Goal: Information Seeking & Learning: Learn about a topic

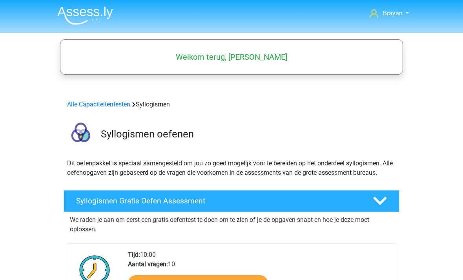
click at [434, 0] on header "Brayan brayan.marcus@icloud.com Nederlands English" at bounding box center [231, 16] width 463 height 33
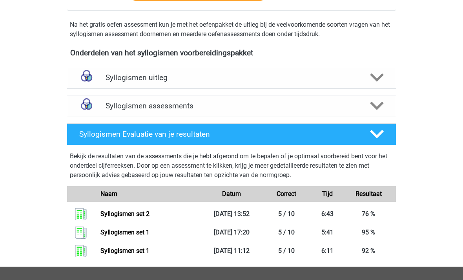
scroll to position [291, 0]
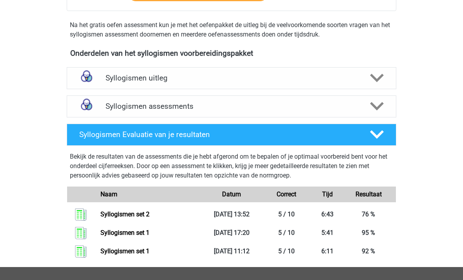
click at [96, 107] on img at bounding box center [87, 106] width 20 height 20
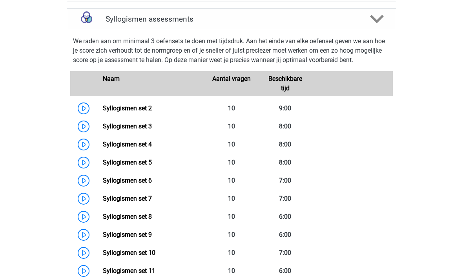
scroll to position [386, 0]
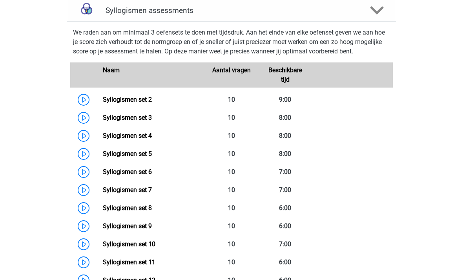
click at [103, 120] on link "Syllogismen set 3" at bounding box center [127, 117] width 49 height 7
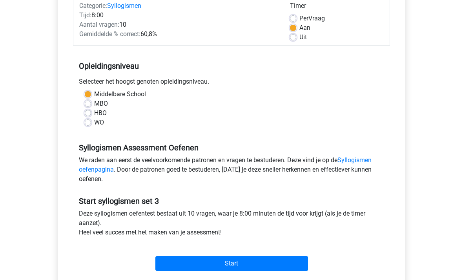
scroll to position [108, 0]
click at [174, 264] on input "Start" at bounding box center [231, 263] width 153 height 15
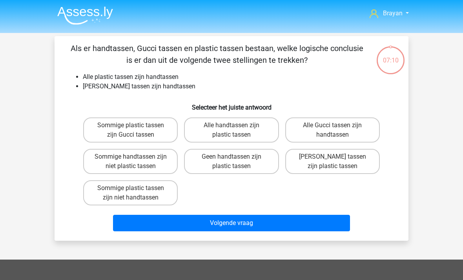
click at [163, 160] on label "Sommige handtassen zijn niet plastic tassen" at bounding box center [130, 161] width 95 height 25
click at [136, 160] on input "Sommige handtassen zijn niet plastic tassen" at bounding box center [133, 159] width 5 height 5
radio input "true"
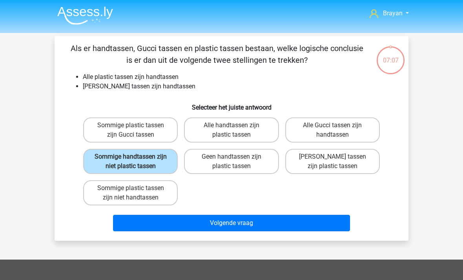
click at [318, 220] on button "Volgende vraag" at bounding box center [232, 223] width 238 height 16
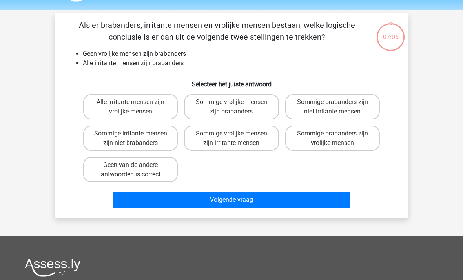
scroll to position [11, 0]
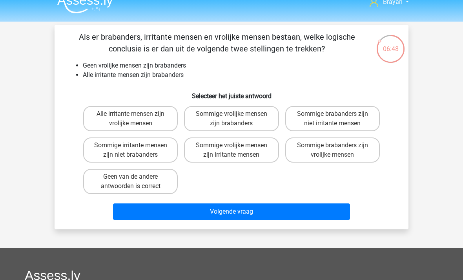
click at [97, 186] on label "Geen van de andere antwoorden is correct" at bounding box center [130, 181] width 95 height 25
click at [131, 182] on input "Geen van de andere antwoorden is correct" at bounding box center [133, 179] width 5 height 5
radio input "true"
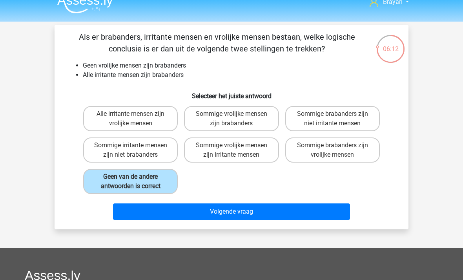
click at [265, 210] on button "Volgende vraag" at bounding box center [232, 211] width 238 height 16
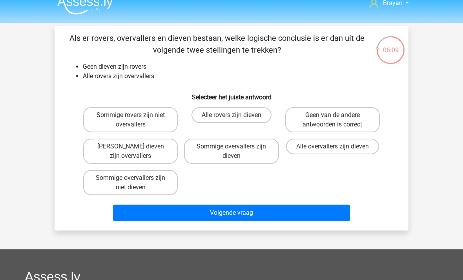
scroll to position [10, 0]
click at [101, 157] on label "Geen dieven zijn overvallers" at bounding box center [130, 151] width 95 height 25
click at [131, 152] on input "Geen dieven zijn overvallers" at bounding box center [133, 148] width 5 height 5
radio input "true"
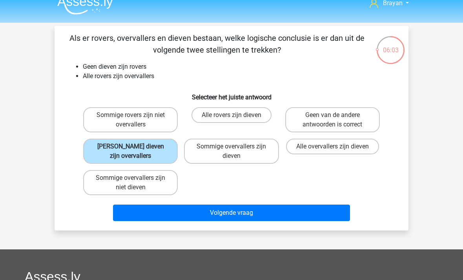
click at [323, 213] on button "Volgende vraag" at bounding box center [232, 213] width 238 height 16
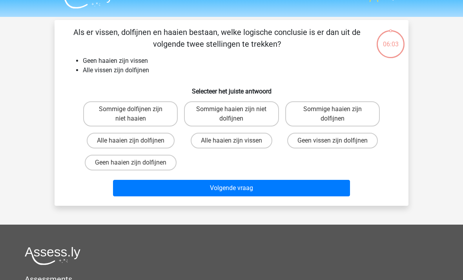
scroll to position [16, 0]
click at [95, 164] on label "Geen haaien zijn dolfijnen" at bounding box center [131, 163] width 92 height 16
click at [131, 164] on input "Geen haaien zijn dolfijnen" at bounding box center [133, 165] width 5 height 5
radio input "true"
click at [325, 196] on button "Volgende vraag" at bounding box center [232, 188] width 238 height 16
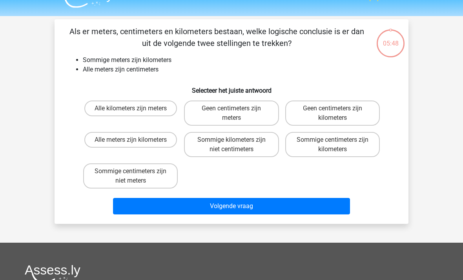
scroll to position [17, 0]
click at [364, 146] on label "Sommige centimeters zijn kilometers" at bounding box center [332, 144] width 95 height 25
click at [338, 145] on input "Sommige centimeters zijn kilometers" at bounding box center [335, 142] width 5 height 5
radio input "true"
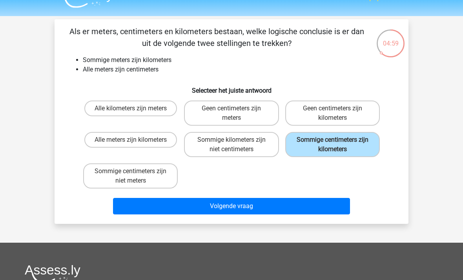
click at [335, 208] on button "Volgende vraag" at bounding box center [232, 206] width 238 height 16
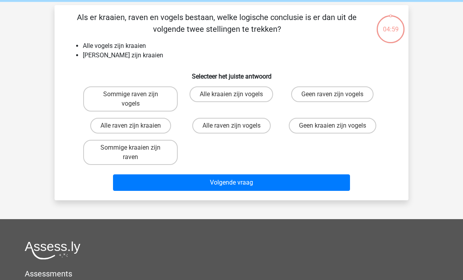
scroll to position [16, 0]
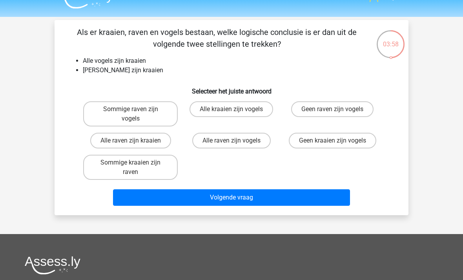
click at [355, 106] on label "Geen raven zijn vogels" at bounding box center [332, 109] width 82 height 16
click at [338, 109] on input "Geen raven zijn vogels" at bounding box center [335, 111] width 5 height 5
radio input "true"
click at [333, 200] on button "Volgende vraag" at bounding box center [232, 197] width 238 height 16
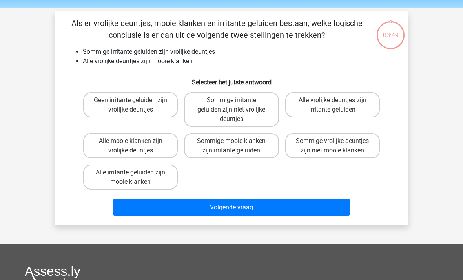
scroll to position [25, 0]
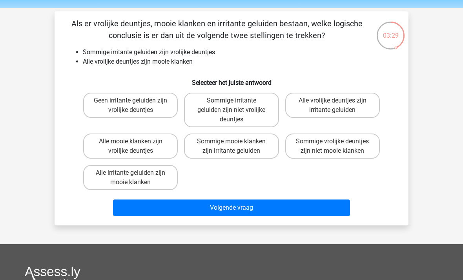
click at [362, 150] on label "Sommige vrolijke deuntjes zijn niet mooie klanken" at bounding box center [332, 145] width 95 height 25
click at [338, 146] on input "Sommige vrolijke deuntjes zijn niet mooie klanken" at bounding box center [335, 143] width 5 height 5
radio input "true"
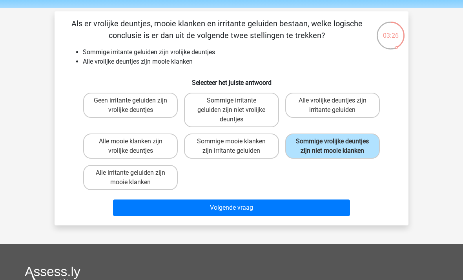
click at [337, 216] on button "Volgende vraag" at bounding box center [232, 207] width 238 height 16
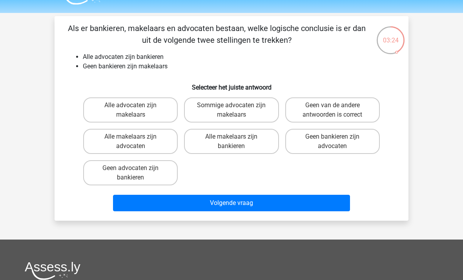
scroll to position [20, 0]
click at [361, 109] on label "Geen van de andere antwoorden is correct" at bounding box center [332, 109] width 95 height 25
click at [338, 109] on input "Geen van de andere antwoorden is correct" at bounding box center [335, 107] width 5 height 5
radio input "true"
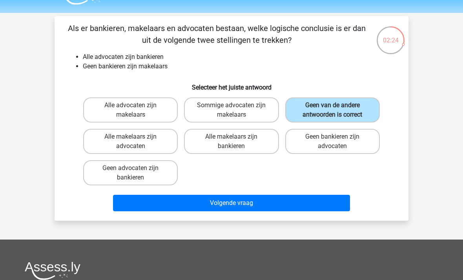
click at [261, 113] on label "Sommige advocaten zijn makelaars" at bounding box center [231, 109] width 95 height 25
click at [237, 110] on input "Sommige advocaten zijn makelaars" at bounding box center [234, 107] width 5 height 5
radio input "true"
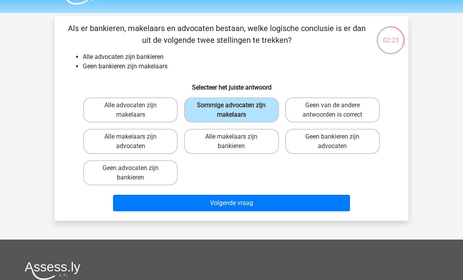
click at [323, 207] on button "Volgende vraag" at bounding box center [232, 203] width 238 height 16
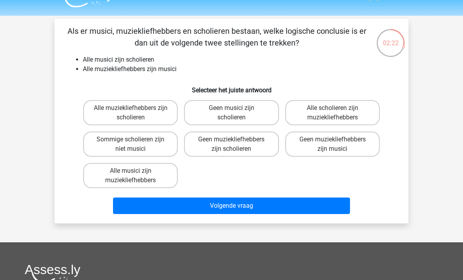
scroll to position [17, 0]
click at [109, 150] on label "Sommige scholieren zijn niet musici" at bounding box center [130, 144] width 95 height 25
click at [131, 144] on input "Sommige scholieren zijn niet musici" at bounding box center [133, 141] width 5 height 5
radio input "true"
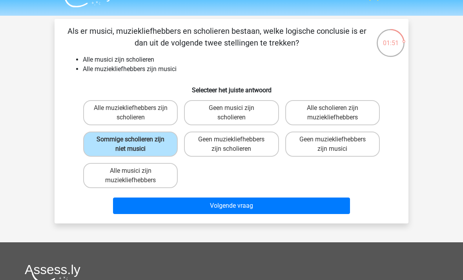
click at [332, 205] on button "Volgende vraag" at bounding box center [232, 205] width 238 height 16
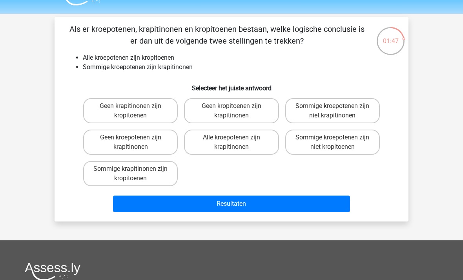
scroll to position [19, 0]
click at [93, 177] on label "Sommige krapitinonen zijn kropitoenen" at bounding box center [130, 173] width 95 height 25
click at [131, 174] on input "Sommige krapitinonen zijn kropitoenen" at bounding box center [133, 171] width 5 height 5
radio input "true"
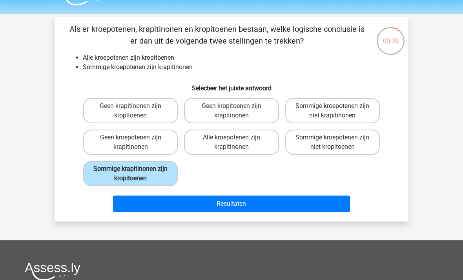
click at [126, 205] on button "Resultaten" at bounding box center [232, 204] width 238 height 16
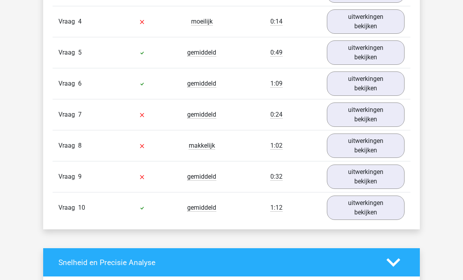
scroll to position [623, 0]
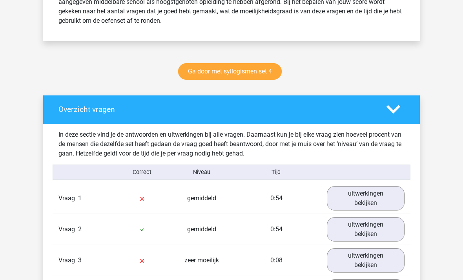
click at [392, 199] on link "uitwerkingen bekijken" at bounding box center [366, 198] width 78 height 24
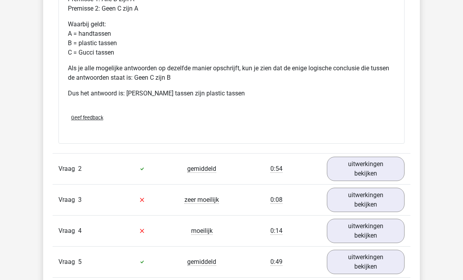
scroll to position [742, 0]
click at [382, 174] on link "uitwerkingen bekijken" at bounding box center [366, 169] width 78 height 24
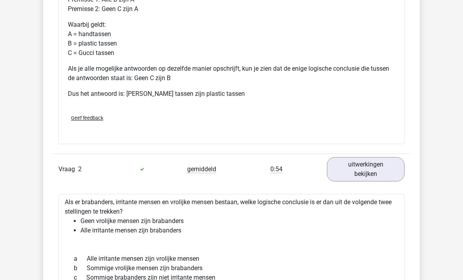
click at [382, 174] on link "uitwerkingen bekijken" at bounding box center [366, 169] width 78 height 24
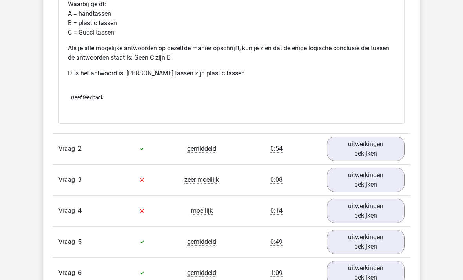
scroll to position [782, 0]
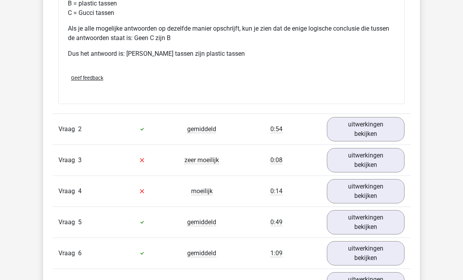
click at [387, 160] on link "uitwerkingen bekijken" at bounding box center [366, 160] width 78 height 24
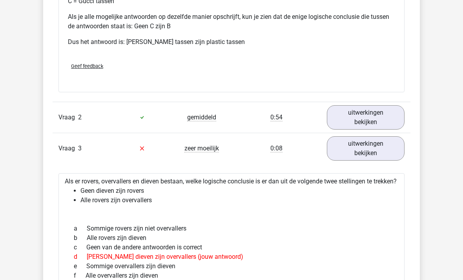
scroll to position [793, 0]
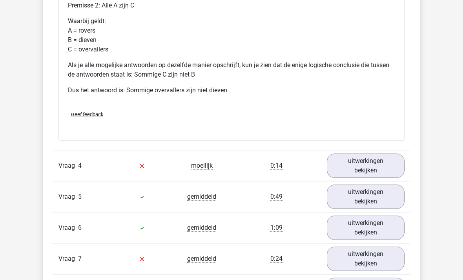
click at [386, 174] on link "uitwerkingen bekijken" at bounding box center [366, 166] width 78 height 24
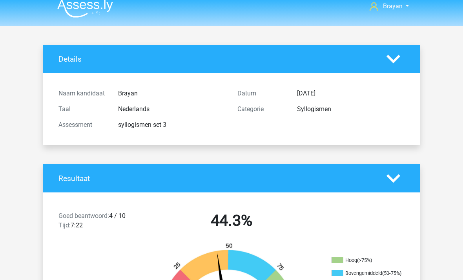
scroll to position [0, 0]
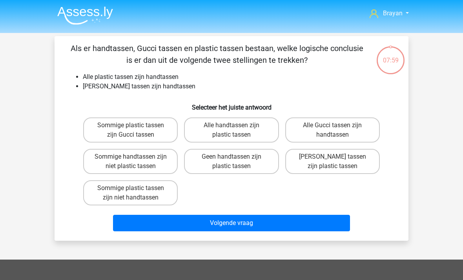
click at [73, 16] on img at bounding box center [85, 15] width 56 height 18
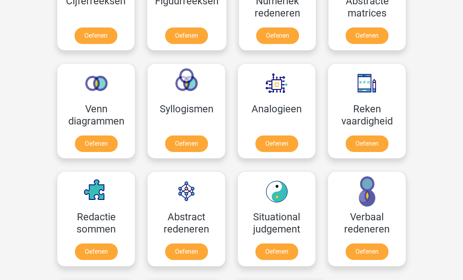
scroll to position [406, 0]
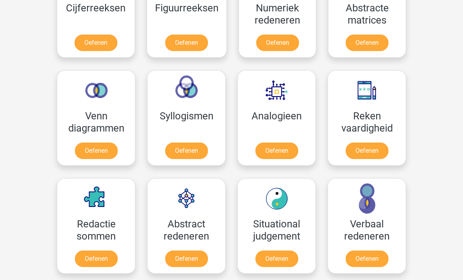
click at [165, 143] on link "Oefenen" at bounding box center [186, 151] width 43 height 16
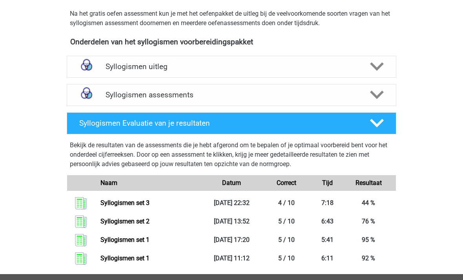
scroll to position [242, 0]
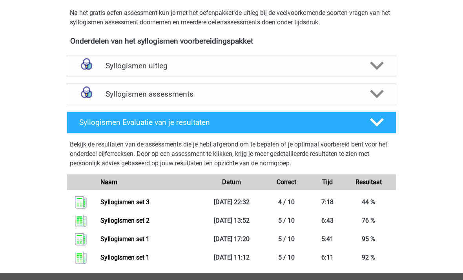
click at [108, 101] on div "Syllogismen assessments" at bounding box center [232, 94] width 330 height 22
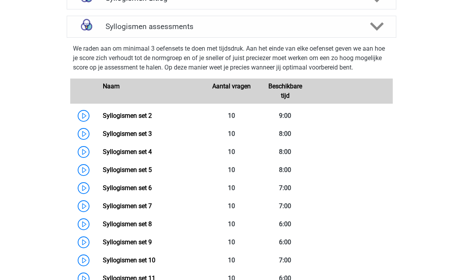
scroll to position [310, 0]
click at [103, 136] on link "Syllogismen set 3" at bounding box center [127, 133] width 49 height 7
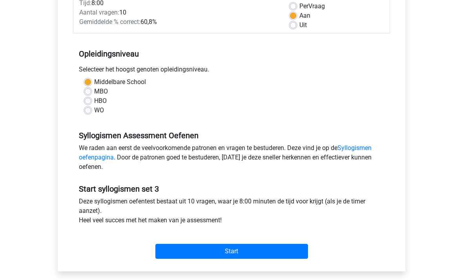
scroll to position [121, 0]
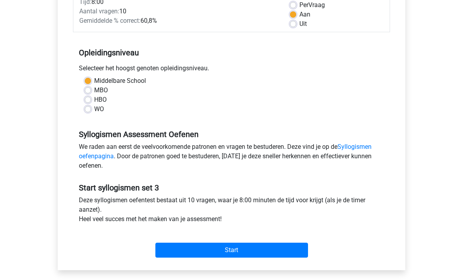
click at [174, 250] on input "Start" at bounding box center [231, 250] width 153 height 15
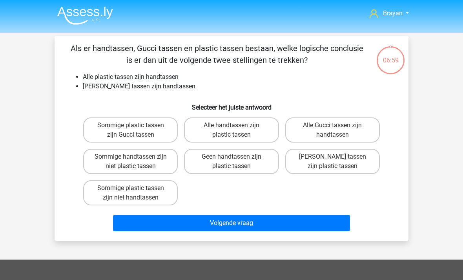
click at [358, 165] on label "Geen Gucci tassen zijn plastic tassen" at bounding box center [332, 161] width 95 height 25
click at [338, 162] on input "Geen Gucci tassen zijn plastic tassen" at bounding box center [335, 159] width 5 height 5
radio input "true"
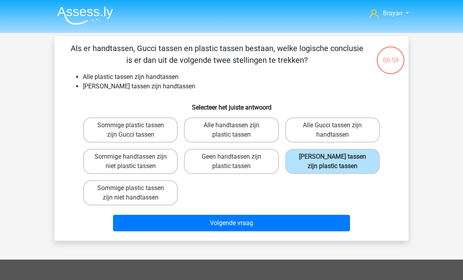
click at [330, 216] on button "Volgende vraag" at bounding box center [232, 223] width 238 height 16
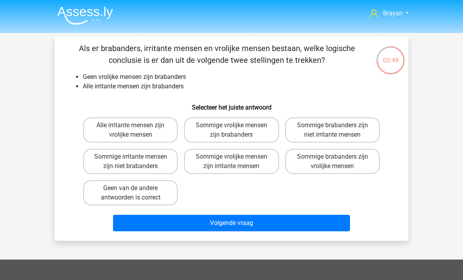
click at [138, 194] on label "Geen van de andere antwoorden is correct" at bounding box center [130, 192] width 95 height 25
click at [136, 193] on input "Geen van de andere antwoorden is correct" at bounding box center [133, 190] width 5 height 5
radio input "true"
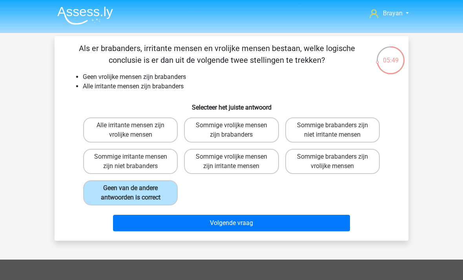
click at [207, 216] on button "Volgende vraag" at bounding box center [232, 223] width 238 height 16
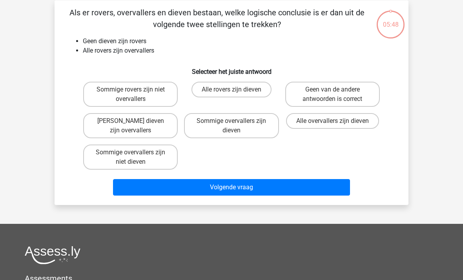
scroll to position [36, 0]
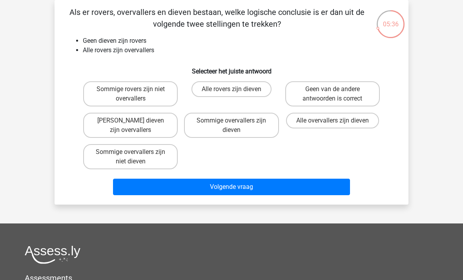
click at [138, 151] on label "Sommige overvallers zijn niet dieven" at bounding box center [130, 156] width 95 height 25
click at [136, 152] on input "Sommige overvallers zijn niet dieven" at bounding box center [133, 154] width 5 height 5
radio input "true"
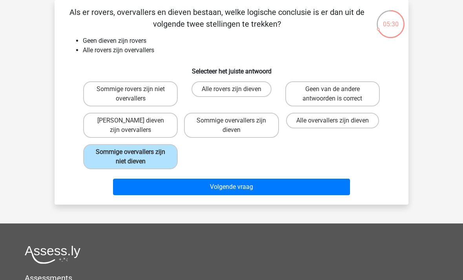
click at [313, 190] on button "Volgende vraag" at bounding box center [232, 187] width 238 height 16
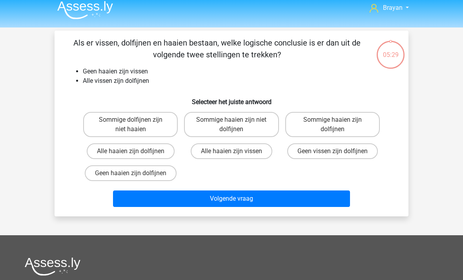
scroll to position [0, 0]
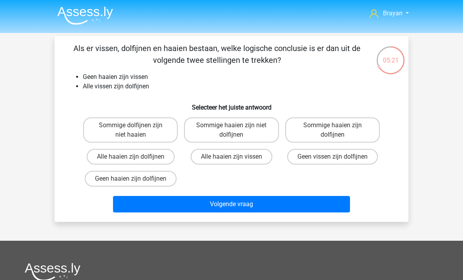
click at [144, 127] on label "Sommige dolfijnen zijn niet haaien" at bounding box center [130, 129] width 95 height 25
click at [136, 127] on input "Sommige dolfijnen zijn niet haaien" at bounding box center [133, 127] width 5 height 5
radio input "true"
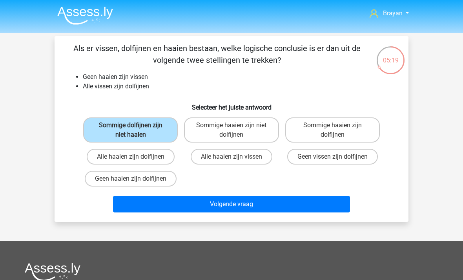
click at [309, 205] on button "Volgende vraag" at bounding box center [232, 204] width 238 height 16
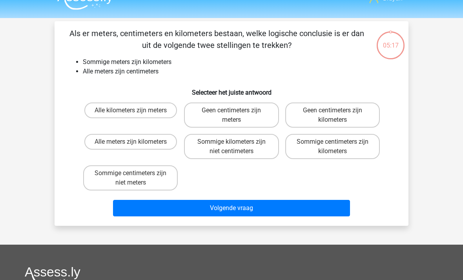
scroll to position [14, 0]
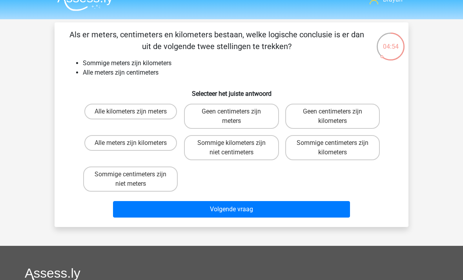
click at [336, 157] on label "Sommige centimeters zijn kilometers" at bounding box center [332, 147] width 95 height 25
click at [336, 148] on input "Sommige centimeters zijn kilometers" at bounding box center [335, 145] width 5 height 5
radio input "true"
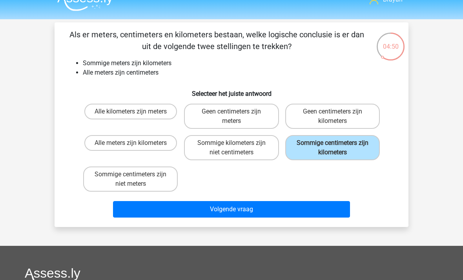
click at [316, 208] on button "Volgende vraag" at bounding box center [232, 209] width 238 height 16
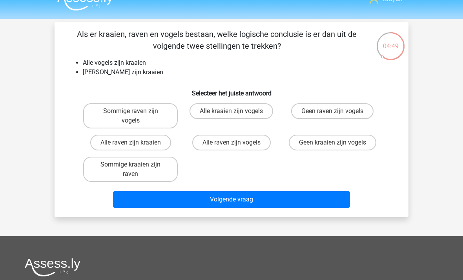
scroll to position [14, 0]
click at [350, 111] on label "Geen raven zijn vogels" at bounding box center [332, 111] width 82 height 16
click at [338, 111] on input "Geen raven zijn vogels" at bounding box center [335, 113] width 5 height 5
radio input "true"
click at [322, 199] on button "Volgende vraag" at bounding box center [232, 199] width 238 height 16
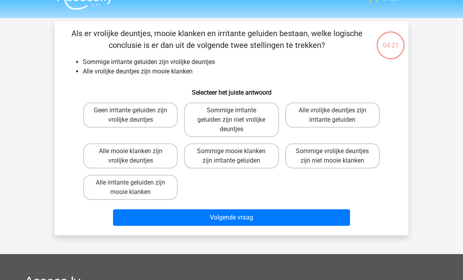
scroll to position [14, 0]
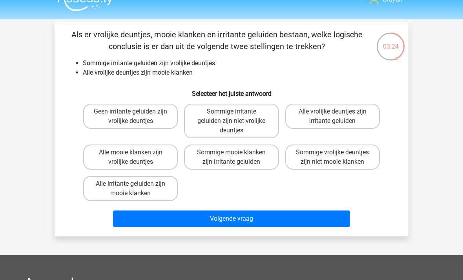
click at [239, 128] on label "Sommige irritante geluiden zijn niet vrolijke deuntjes" at bounding box center [231, 121] width 95 height 35
click at [237, 117] on input "Sommige irritante geluiden zijn niet vrolijke deuntjes" at bounding box center [234, 114] width 5 height 5
radio input "true"
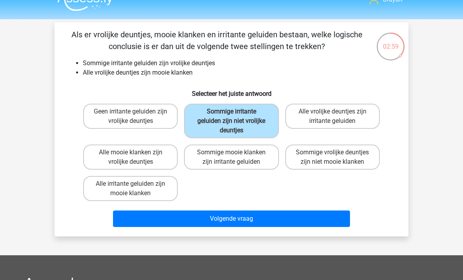
click at [336, 219] on button "Volgende vraag" at bounding box center [232, 218] width 238 height 16
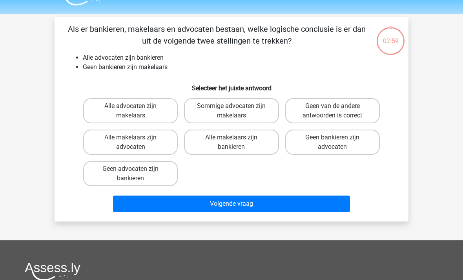
scroll to position [19, 0]
click at [359, 114] on label "Geen van de andere antwoorden is correct" at bounding box center [332, 110] width 95 height 25
click at [338, 111] on input "Geen van de andere antwoorden is correct" at bounding box center [335, 108] width 5 height 5
radio input "true"
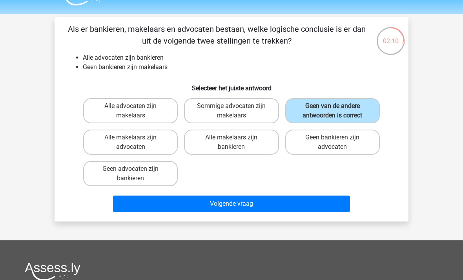
click at [323, 205] on button "Volgende vraag" at bounding box center [232, 204] width 238 height 16
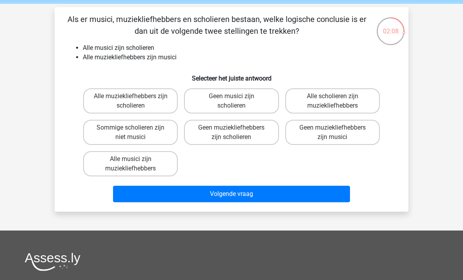
scroll to position [29, 0]
click at [152, 91] on label "Alle muziekliefhebbers zijn scholieren" at bounding box center [130, 100] width 95 height 25
click at [136, 96] on input "Alle muziekliefhebbers zijn scholieren" at bounding box center [133, 98] width 5 height 5
radio input "true"
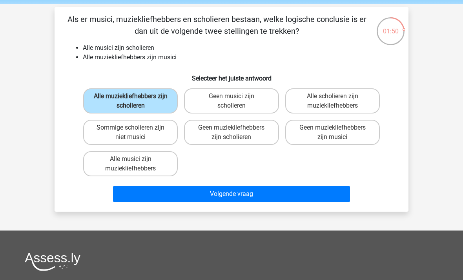
click at [314, 194] on button "Volgende vraag" at bounding box center [232, 194] width 238 height 16
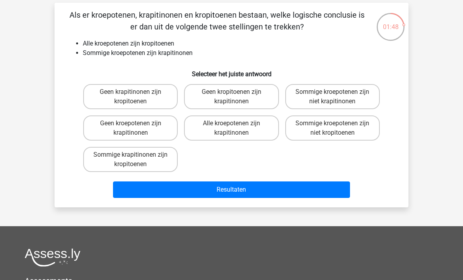
scroll to position [27, 0]
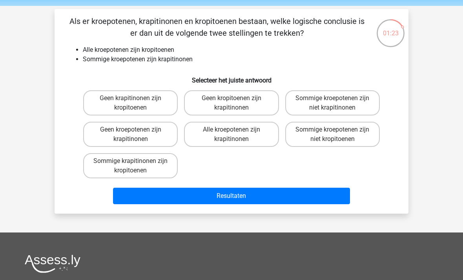
click at [147, 113] on label "Geen krapitinonen zijn kropitoenen" at bounding box center [130, 102] width 95 height 25
click at [136, 103] on input "Geen krapitinonen zijn kropitoenen" at bounding box center [133, 100] width 5 height 5
radio input "true"
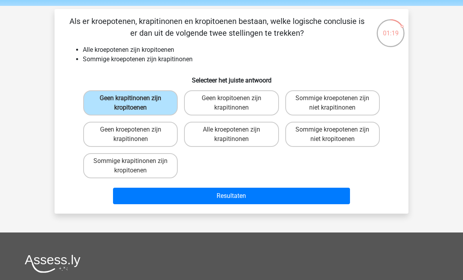
click at [155, 170] on label "Sommige krapitinonen zijn kropitoenen" at bounding box center [130, 165] width 95 height 25
click at [136, 166] on input "Sommige krapitinonen zijn kropitoenen" at bounding box center [133, 163] width 5 height 5
radio input "true"
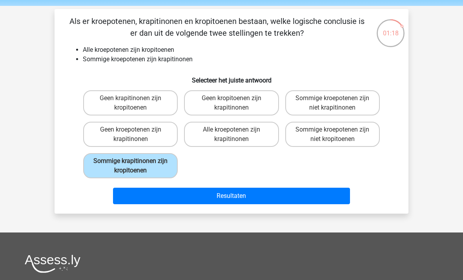
click at [234, 195] on button "Resultaten" at bounding box center [232, 196] width 238 height 16
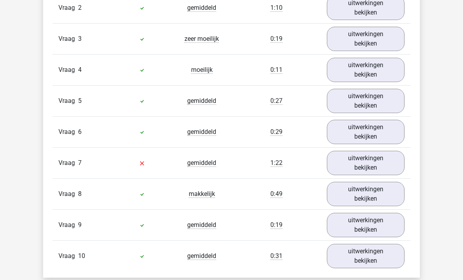
scroll to position [574, 0]
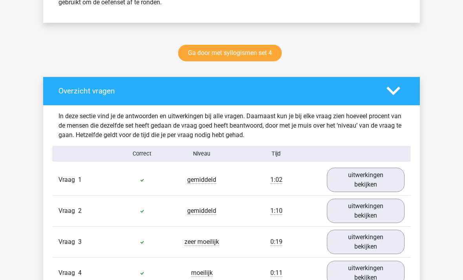
click at [382, 182] on link "uitwerkingen bekijken" at bounding box center [366, 180] width 78 height 24
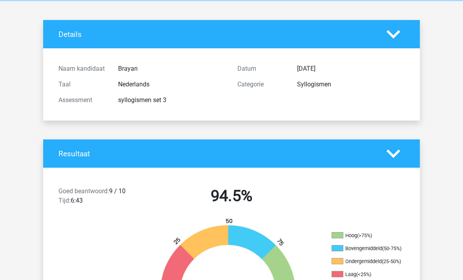
scroll to position [0, 0]
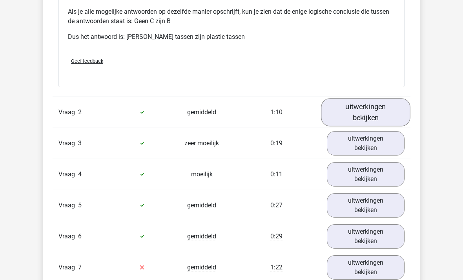
click at [389, 109] on link "uitwerkingen bekijken" at bounding box center [366, 113] width 90 height 28
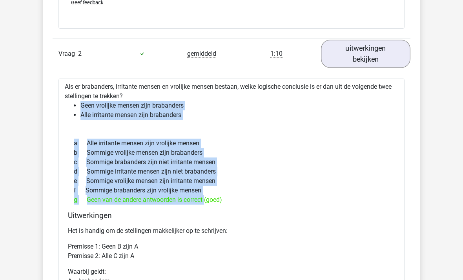
scroll to position [857, 0]
click at [425, 126] on div "Brayan [EMAIL_ADDRESS][DOMAIN_NAME]" at bounding box center [231, 240] width 463 height 2195
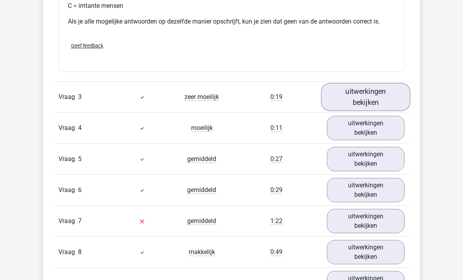
click at [382, 101] on link "uitwerkingen bekijken" at bounding box center [366, 97] width 90 height 28
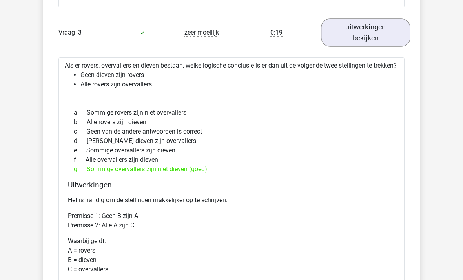
scroll to position [1213, 0]
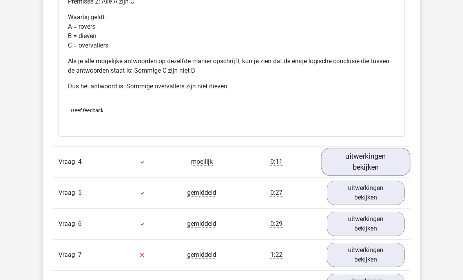
click at [382, 175] on link "uitwerkingen bekijken" at bounding box center [366, 162] width 90 height 28
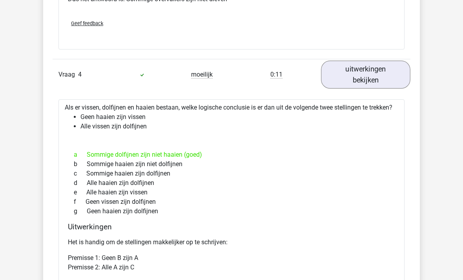
scroll to position [1530, 0]
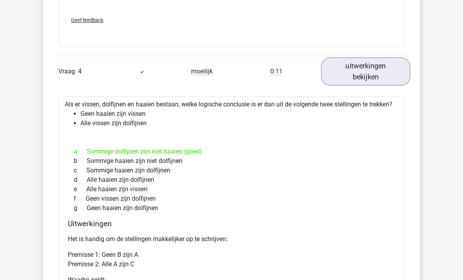
click at [377, 85] on link "uitwerkingen bekijken" at bounding box center [366, 71] width 90 height 28
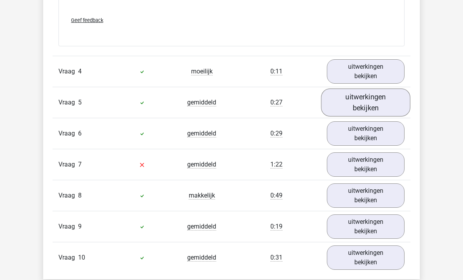
click at [386, 116] on link "uitwerkingen bekijken" at bounding box center [366, 102] width 90 height 28
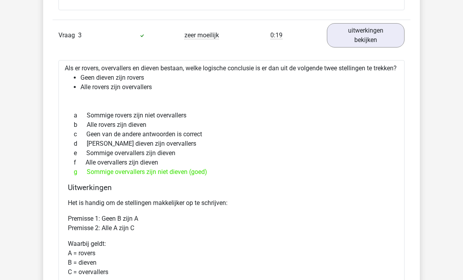
scroll to position [1213, 0]
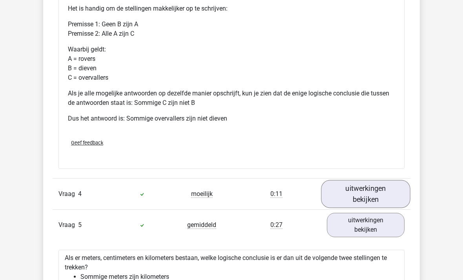
click at [389, 203] on link "uitwerkingen bekijken" at bounding box center [366, 194] width 90 height 28
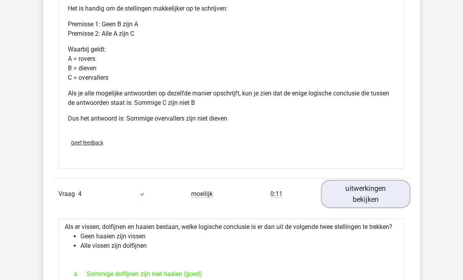
click at [385, 200] on link "uitwerkingen bekijken" at bounding box center [366, 194] width 90 height 28
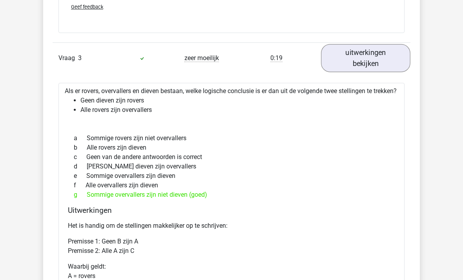
click at [392, 64] on link "uitwerkingen bekijken" at bounding box center [366, 58] width 90 height 28
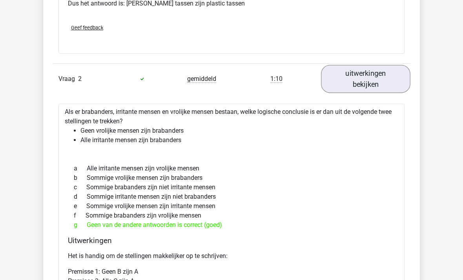
click at [380, 81] on link "uitwerkingen bekijken" at bounding box center [366, 79] width 90 height 28
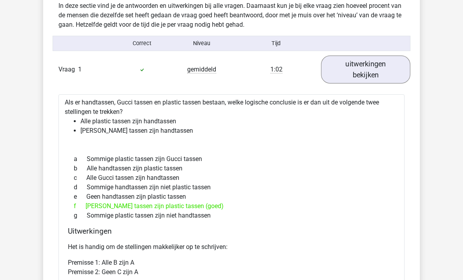
click at [381, 73] on link "uitwerkingen bekijken" at bounding box center [366, 70] width 90 height 28
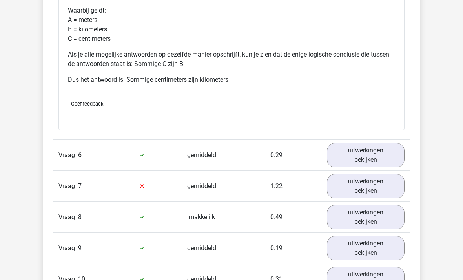
scroll to position [882, 0]
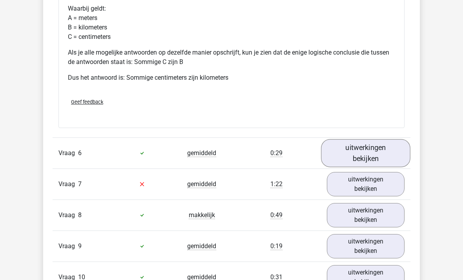
click at [380, 161] on link "uitwerkingen bekijken" at bounding box center [366, 153] width 90 height 28
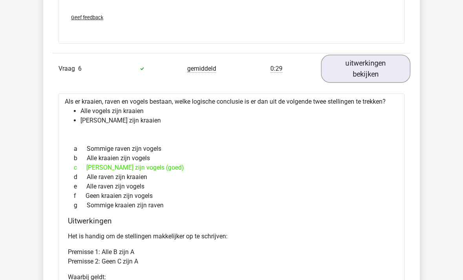
scroll to position [966, 0]
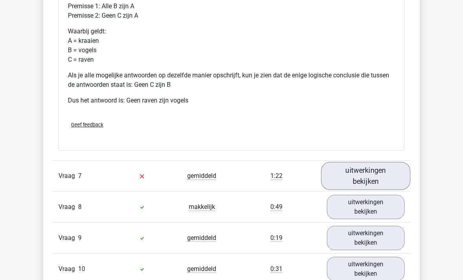
click at [382, 174] on link "uitwerkingen bekijken" at bounding box center [366, 176] width 90 height 28
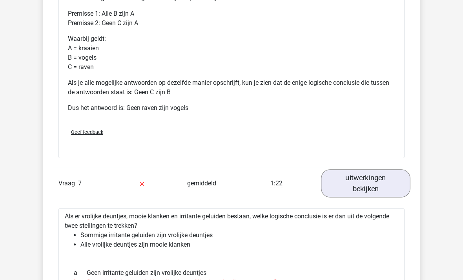
scroll to position [1221, 0]
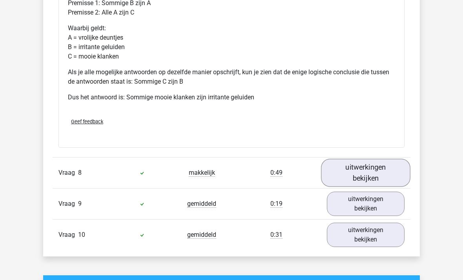
click at [384, 168] on link "uitwerkingen bekijken" at bounding box center [366, 173] width 90 height 28
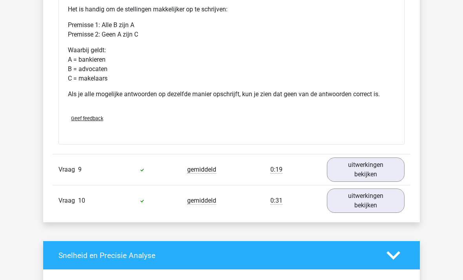
scroll to position [1941, 0]
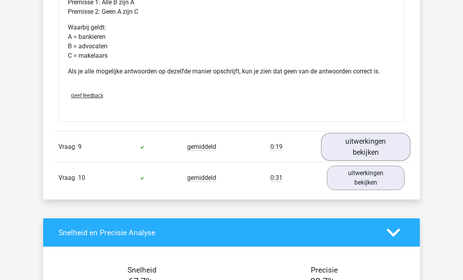
click at [391, 145] on link "uitwerkingen bekijken" at bounding box center [366, 147] width 90 height 28
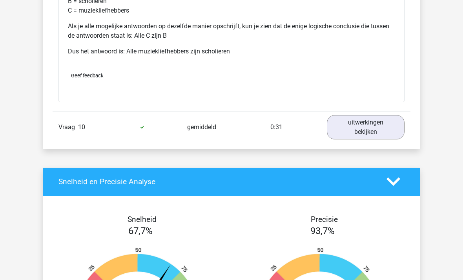
scroll to position [2295, 0]
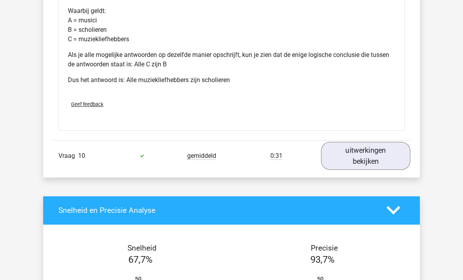
click at [389, 157] on link "uitwerkingen bekijken" at bounding box center [366, 156] width 90 height 28
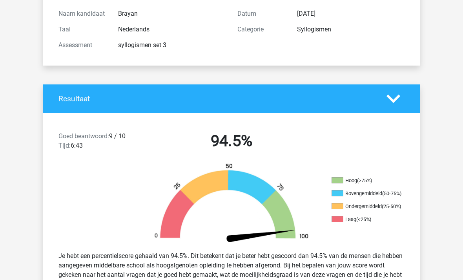
scroll to position [0, 0]
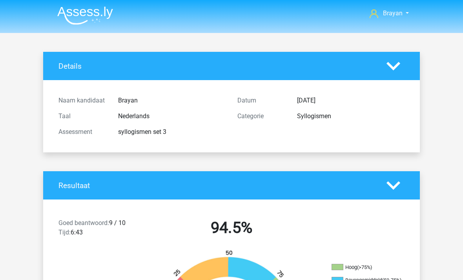
click at [88, 10] on img at bounding box center [85, 15] width 56 height 18
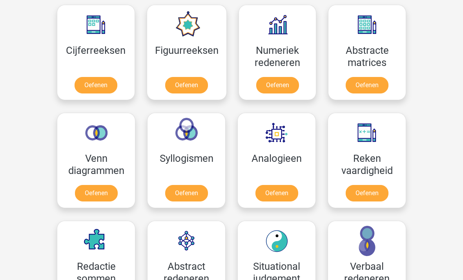
scroll to position [357, 0]
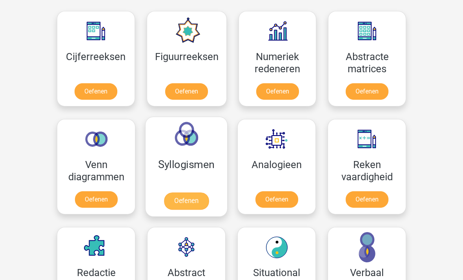
click at [208, 193] on link "Oefenen" at bounding box center [186, 201] width 45 height 17
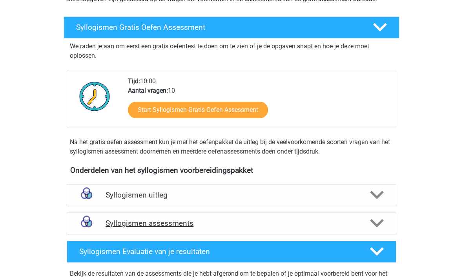
click at [380, 234] on div "Syllogismen assessments" at bounding box center [232, 224] width 330 height 22
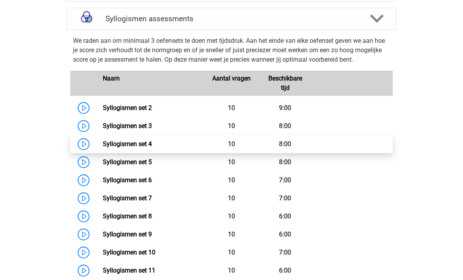
scroll to position [318, 0]
click at [134, 143] on link "Syllogismen set 4" at bounding box center [127, 143] width 49 height 7
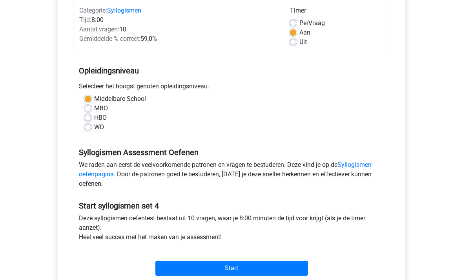
scroll to position [107, 0]
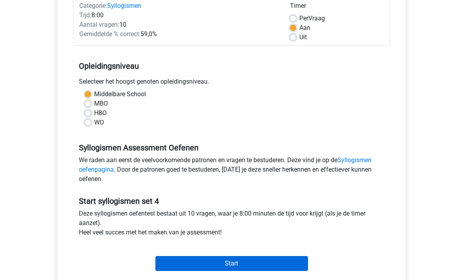
click at [294, 264] on input "Start" at bounding box center [231, 263] width 153 height 15
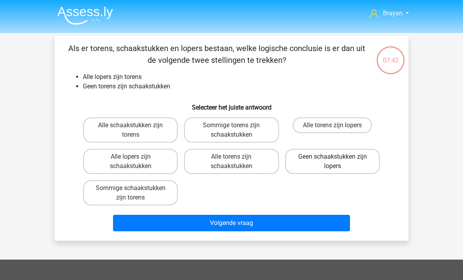
click at [351, 152] on label "Geen schaakstukken zijn lopers" at bounding box center [332, 161] width 95 height 25
click at [338, 157] on input "Geen schaakstukken zijn lopers" at bounding box center [335, 159] width 5 height 5
radio input "true"
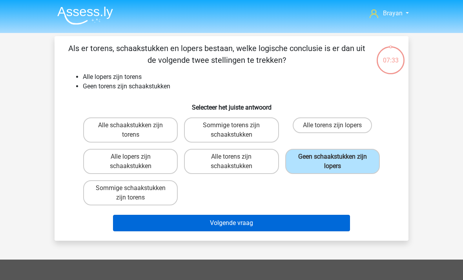
click at [349, 224] on button "Volgende vraag" at bounding box center [232, 223] width 238 height 16
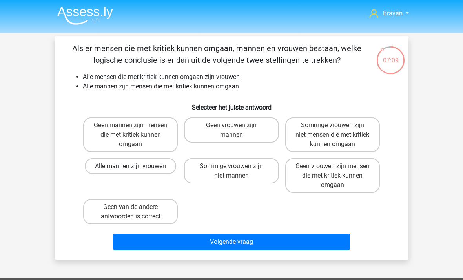
click at [149, 172] on label "Alle mannen zijn vrouwen" at bounding box center [130, 166] width 91 height 16
click at [136, 171] on input "Alle mannen zijn vrouwen" at bounding box center [133, 168] width 5 height 5
radio input "true"
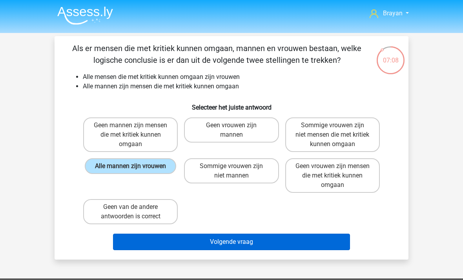
click at [255, 246] on button "Volgende vraag" at bounding box center [232, 242] width 238 height 16
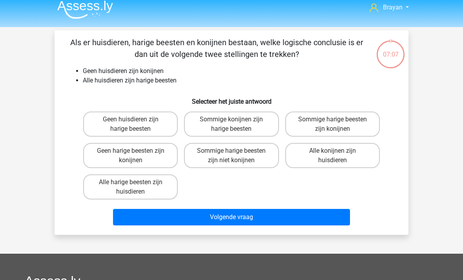
scroll to position [1, 0]
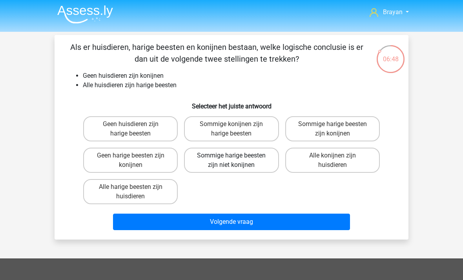
click at [268, 156] on label "Sommige harige beesten zijn niet konijnen" at bounding box center [231, 160] width 95 height 25
click at [237, 156] on input "Sommige harige beesten zijn niet konijnen" at bounding box center [234, 157] width 5 height 5
radio input "true"
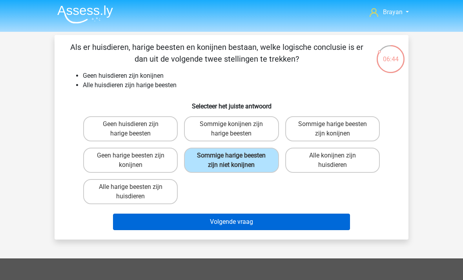
click at [342, 225] on button "Volgende vraag" at bounding box center [232, 222] width 238 height 16
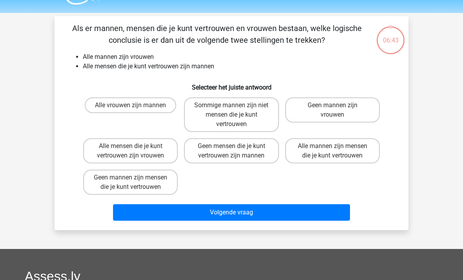
scroll to position [0, 0]
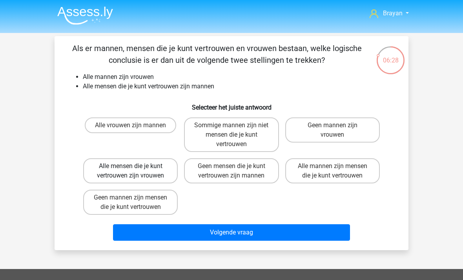
click at [155, 164] on label "Alle mensen die je kunt vertrouwen zijn vrouwen" at bounding box center [130, 170] width 95 height 25
click at [136, 166] on input "Alle mensen die je kunt vertrouwen zijn vrouwen" at bounding box center [133, 168] width 5 height 5
radio input "true"
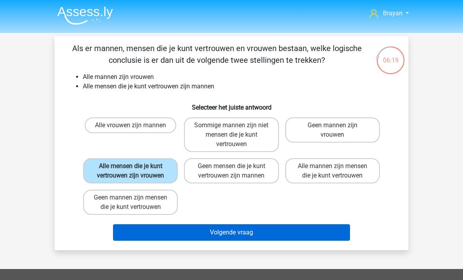
click at [309, 233] on button "Volgende vraag" at bounding box center [232, 232] width 238 height 16
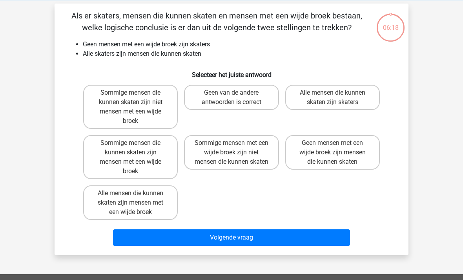
scroll to position [20, 0]
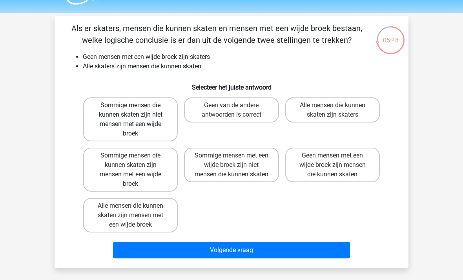
click at [149, 127] on label "Sommige mensen die kunnen skaten zijn niet mensen met een wijde broek" at bounding box center [130, 119] width 95 height 44
click at [136, 110] on input "Sommige mensen die kunnen skaten zijn niet mensen met een wijde broek" at bounding box center [133, 107] width 5 height 5
radio input "true"
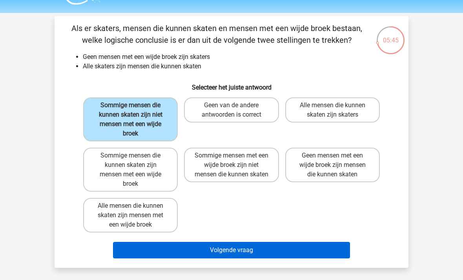
click at [334, 247] on button "Volgende vraag" at bounding box center [232, 250] width 238 height 16
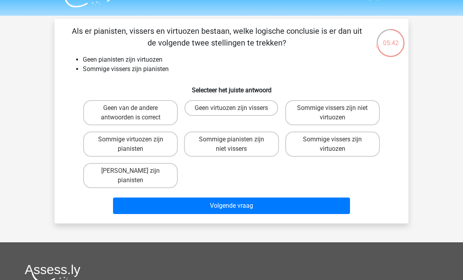
scroll to position [0, 0]
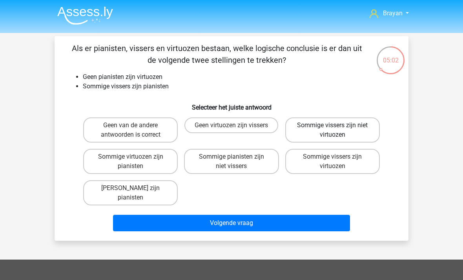
click at [347, 127] on label "Sommige vissers zijn niet virtuozen" at bounding box center [332, 129] width 95 height 25
click at [338, 127] on input "Sommige vissers zijn niet virtuozen" at bounding box center [335, 127] width 5 height 5
radio input "true"
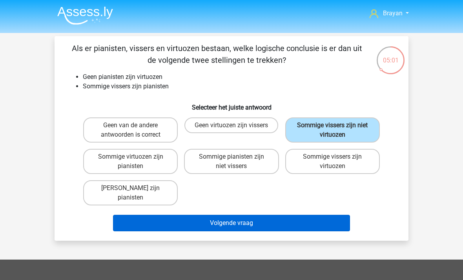
click at [285, 215] on button "Volgende vraag" at bounding box center [232, 223] width 238 height 16
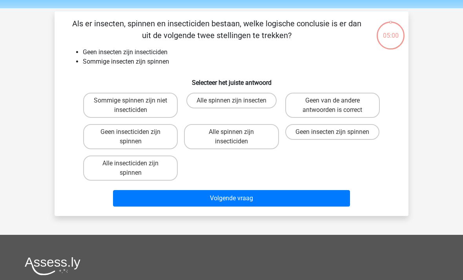
scroll to position [4, 0]
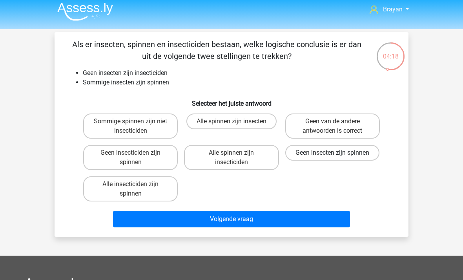
click at [354, 159] on label "Geen insecten zijn spinnen" at bounding box center [332, 153] width 94 height 16
click at [338, 158] on input "Geen insecten zijn spinnen" at bounding box center [335, 155] width 5 height 5
radio input "true"
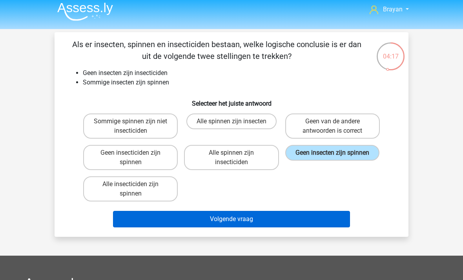
click at [336, 221] on button "Volgende vraag" at bounding box center [232, 219] width 238 height 16
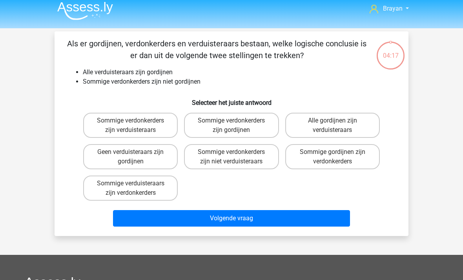
scroll to position [5, 0]
click at [255, 165] on label "Sommige verdonkerders zijn niet verduisteraars" at bounding box center [231, 156] width 95 height 25
click at [237, 157] on input "Sommige verdonkerders zijn niet verduisteraars" at bounding box center [234, 154] width 5 height 5
radio input "true"
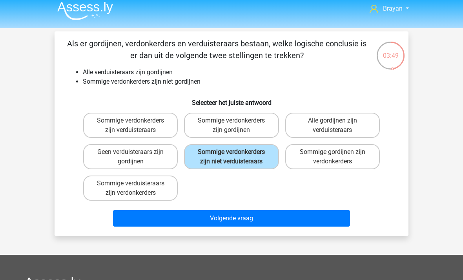
click at [333, 236] on div "Als er gordijnen, verdonkerders en verduisteraars bestaan, welke logische concl…" at bounding box center [232, 133] width 354 height 205
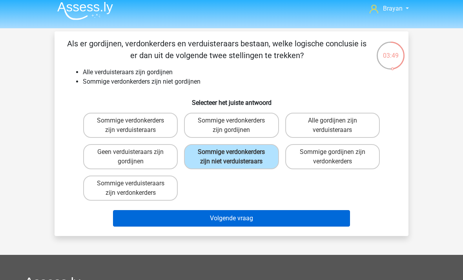
click at [334, 225] on button "Volgende vraag" at bounding box center [232, 218] width 238 height 16
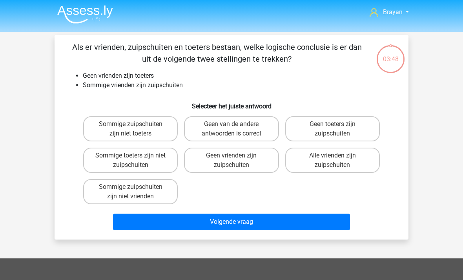
scroll to position [0, 0]
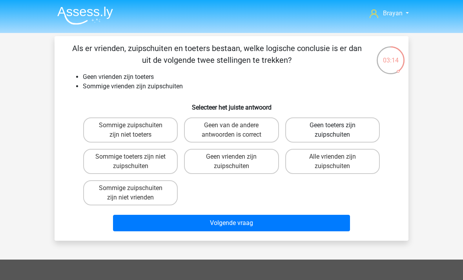
click at [362, 126] on label "Geen toeters zijn zuipschuiten" at bounding box center [332, 129] width 95 height 25
click at [338, 126] on input "Geen toeters zijn zuipschuiten" at bounding box center [335, 127] width 5 height 5
radio input "true"
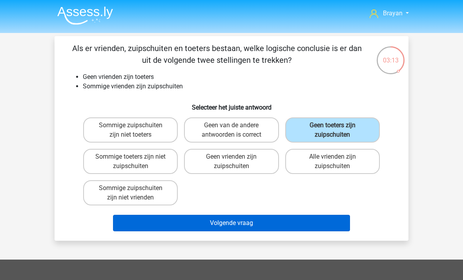
click at [335, 221] on button "Volgende vraag" at bounding box center [232, 223] width 238 height 16
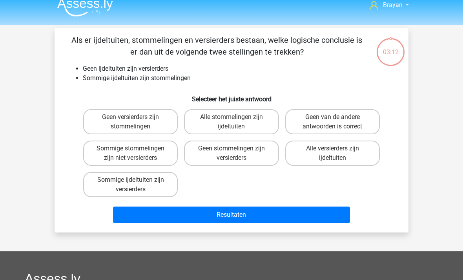
scroll to position [8, 0]
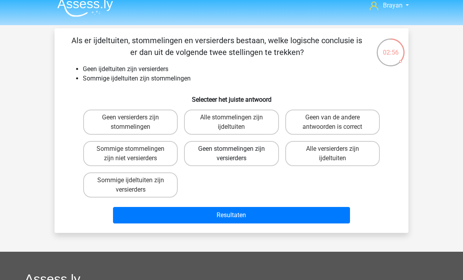
click at [265, 156] on label "Geen stommelingen zijn versierders" at bounding box center [231, 153] width 95 height 25
click at [237, 154] on input "Geen stommelingen zijn versierders" at bounding box center [234, 151] width 5 height 5
radio input "true"
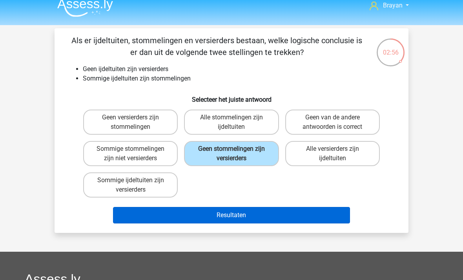
click at [335, 223] on button "Resultaten" at bounding box center [232, 215] width 238 height 16
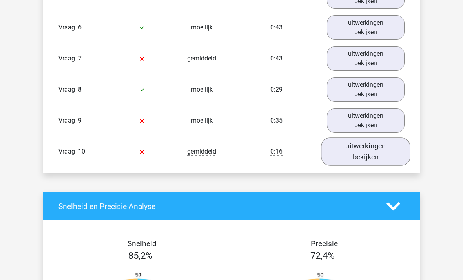
click at [387, 152] on link "uitwerkingen bekijken" at bounding box center [366, 152] width 90 height 28
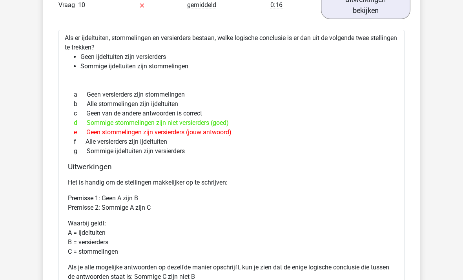
scroll to position [822, 0]
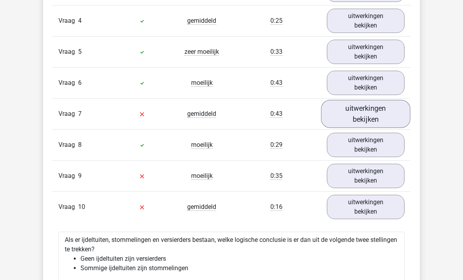
click at [391, 124] on link "uitwerkingen bekijken" at bounding box center [366, 115] width 90 height 28
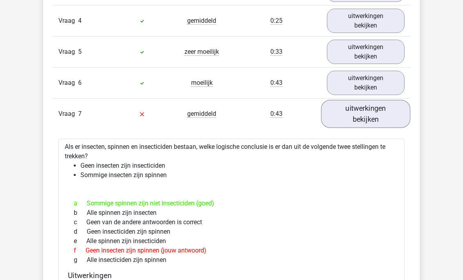
click at [391, 114] on link "uitwerkingen bekijken" at bounding box center [366, 114] width 90 height 28
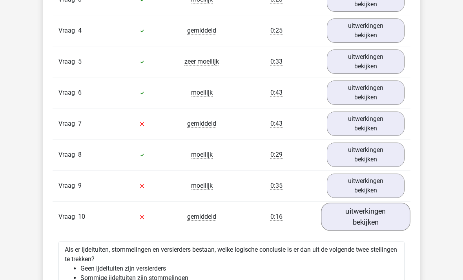
click at [385, 212] on link "uitwerkingen bekijken" at bounding box center [366, 217] width 90 height 28
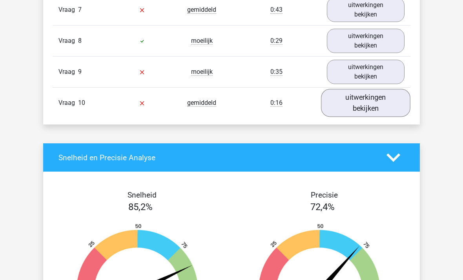
scroll to position [686, 0]
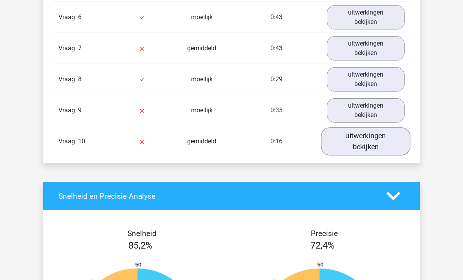
click at [388, 142] on link "uitwerkingen bekijken" at bounding box center [366, 142] width 90 height 28
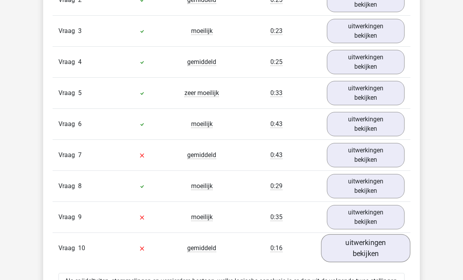
scroll to position [579, 0]
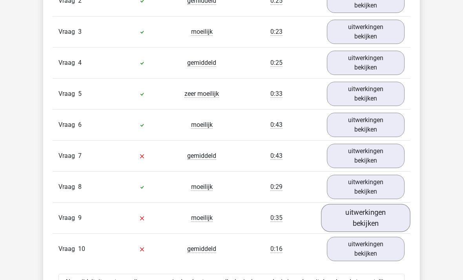
click at [387, 220] on link "uitwerkingen bekijken" at bounding box center [366, 218] width 90 height 28
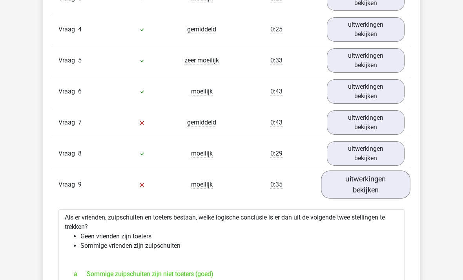
scroll to position [611, 0]
click at [388, 183] on link "uitwerkingen bekijken" at bounding box center [366, 186] width 90 height 28
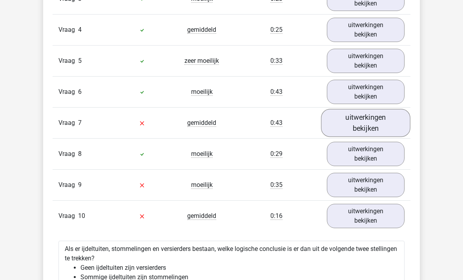
click at [401, 125] on link "uitwerkingen bekijken" at bounding box center [366, 123] width 90 height 28
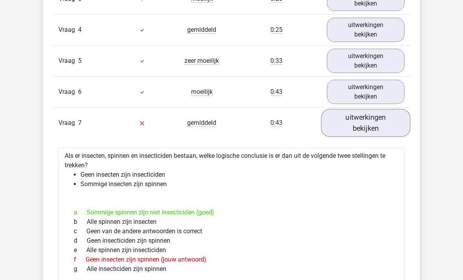
click at [401, 129] on link "uitwerkingen bekijken" at bounding box center [366, 123] width 90 height 28
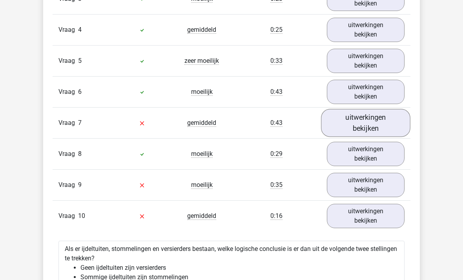
click at [396, 124] on link "uitwerkingen bekijken" at bounding box center [366, 123] width 90 height 28
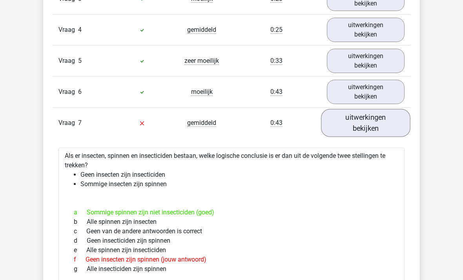
click at [391, 122] on link "uitwerkingen bekijken" at bounding box center [366, 123] width 90 height 28
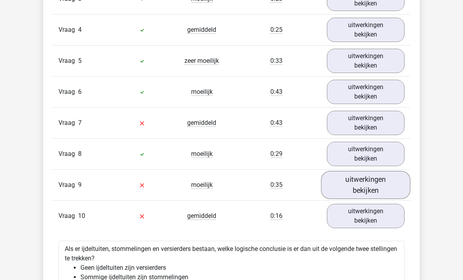
click at [387, 190] on link "uitwerkingen bekijken" at bounding box center [366, 185] width 90 height 28
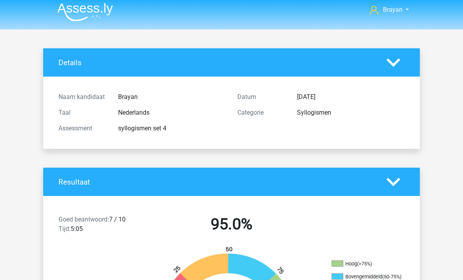
scroll to position [0, 0]
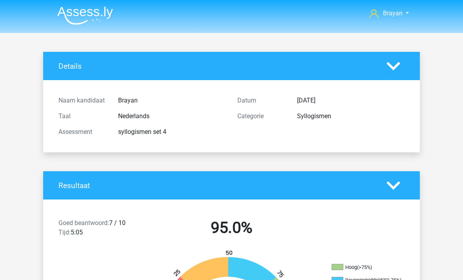
click at [97, 24] on img at bounding box center [85, 15] width 56 height 18
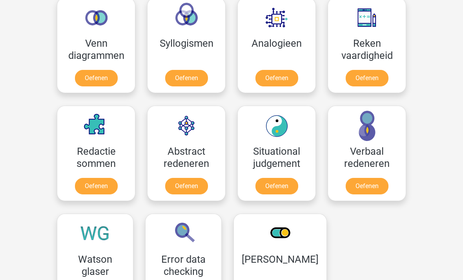
scroll to position [472, 0]
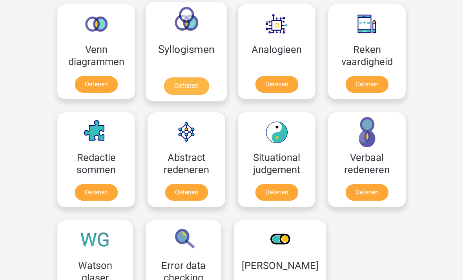
click at [186, 77] on link "Oefenen" at bounding box center [186, 85] width 45 height 17
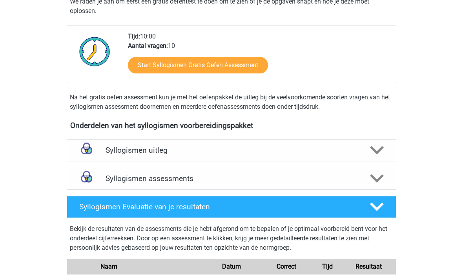
scroll to position [150, 0]
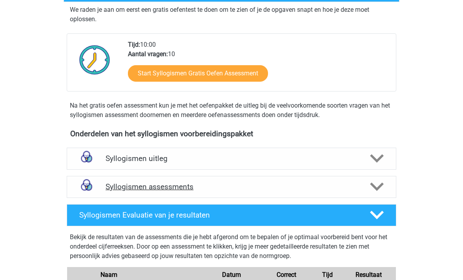
click at [324, 191] on h4 "Syllogismen assessments" at bounding box center [232, 186] width 252 height 9
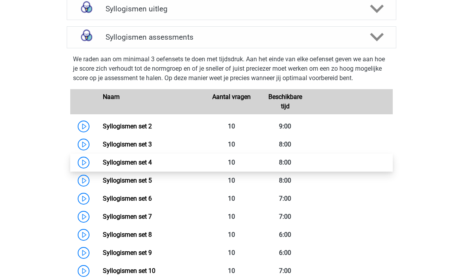
scroll to position [299, 0]
click at [144, 164] on link "Syllogismen set 4" at bounding box center [127, 162] width 49 height 7
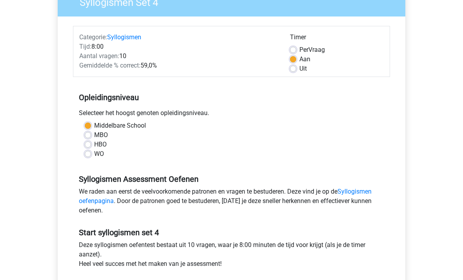
scroll to position [90, 0]
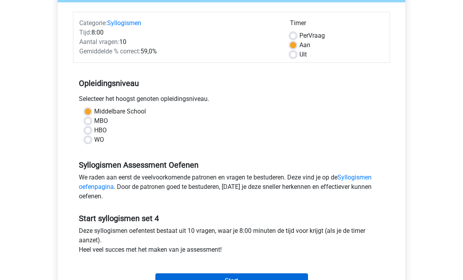
click at [302, 278] on input "Start" at bounding box center [231, 281] width 153 height 15
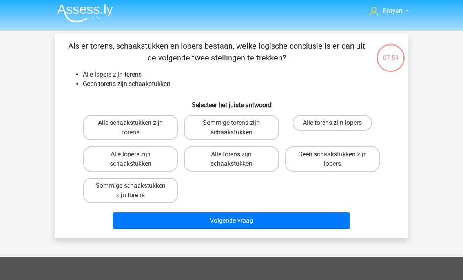
scroll to position [2, 0]
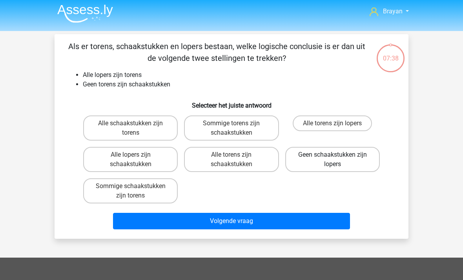
click at [360, 158] on label "Geen schaakstukken zijn lopers" at bounding box center [332, 159] width 95 height 25
click at [338, 158] on input "Geen schaakstukken zijn lopers" at bounding box center [335, 157] width 5 height 5
radio input "true"
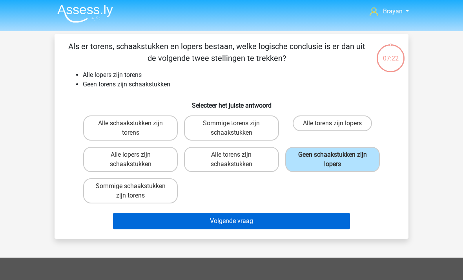
click at [333, 219] on button "Volgende vraag" at bounding box center [232, 221] width 238 height 16
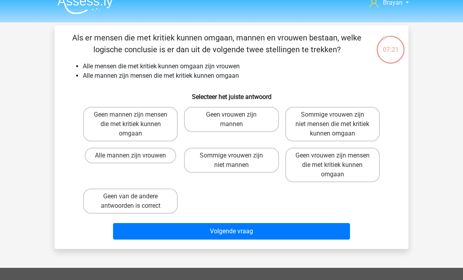
scroll to position [11, 0]
click at [101, 163] on label "Alle mannen zijn vrouwen" at bounding box center [130, 156] width 91 height 16
click at [131, 161] on input "Alle mannen zijn vrouwen" at bounding box center [133, 157] width 5 height 5
radio input "true"
click at [333, 233] on button "Volgende vraag" at bounding box center [232, 231] width 238 height 16
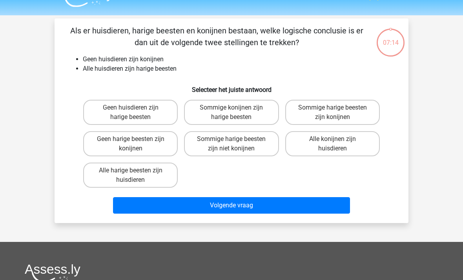
scroll to position [11, 0]
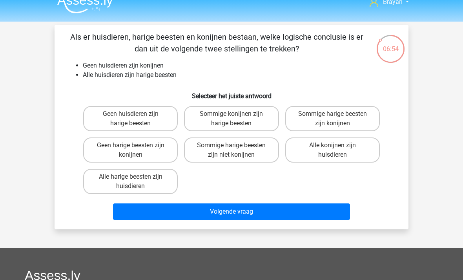
click at [265, 146] on label "Sommige harige beesten zijn niet konijnen" at bounding box center [231, 149] width 95 height 25
click at [237, 146] on input "Sommige harige beesten zijn niet konijnen" at bounding box center [234, 147] width 5 height 5
radio input "true"
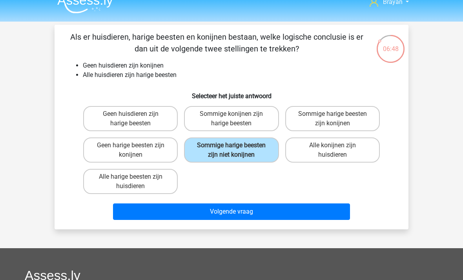
click at [322, 210] on button "Volgende vraag" at bounding box center [232, 211] width 238 height 16
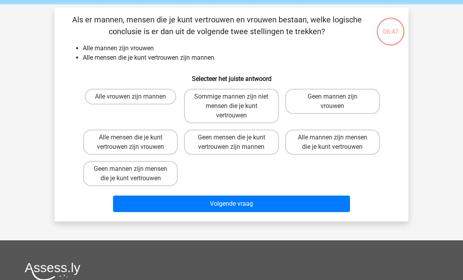
scroll to position [20, 0]
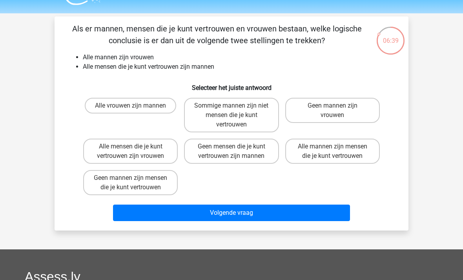
click at [108, 153] on label "Alle mensen die je kunt vertrouwen zijn vrouwen" at bounding box center [130, 151] width 95 height 25
click at [131, 152] on input "Alle mensen die je kunt vertrouwen zijn vrouwen" at bounding box center [133, 148] width 5 height 5
radio input "true"
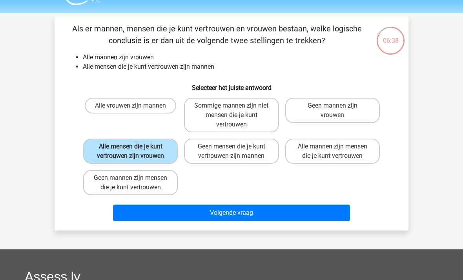
click at [336, 214] on button "Volgende vraag" at bounding box center [232, 213] width 238 height 16
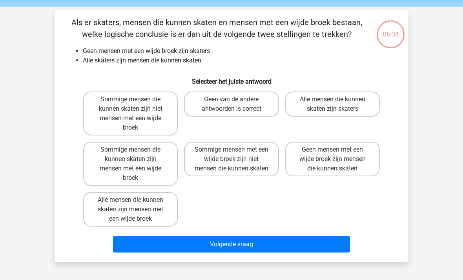
scroll to position [26, 0]
click at [97, 118] on label "Sommige mensen die kunnen skaten zijn niet mensen met een wijde broek" at bounding box center [130, 113] width 95 height 44
click at [131, 104] on input "Sommige mensen die kunnen skaten zijn niet mensen met een wijde broek" at bounding box center [133, 101] width 5 height 5
radio input "true"
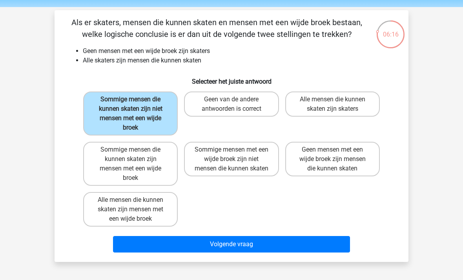
click at [332, 245] on button "Volgende vraag" at bounding box center [232, 244] width 238 height 16
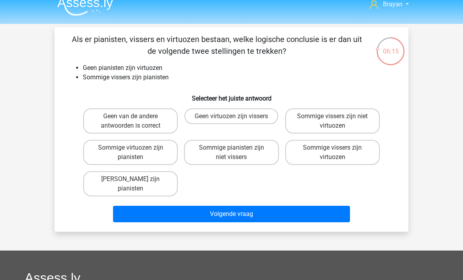
scroll to position [9, 0]
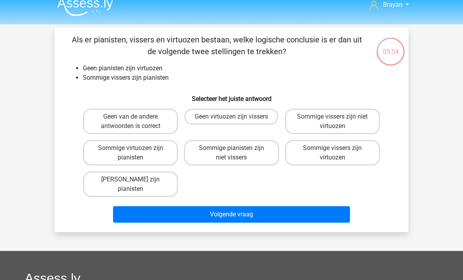
click at [359, 120] on label "Sommige vissers zijn niet virtuozen" at bounding box center [332, 121] width 95 height 25
click at [338, 120] on input "Sommige vissers zijn niet virtuozen" at bounding box center [335, 119] width 5 height 5
radio input "true"
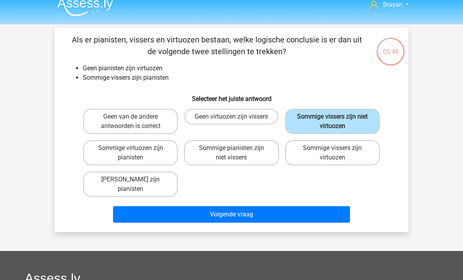
click at [336, 206] on button "Volgende vraag" at bounding box center [232, 214] width 238 height 16
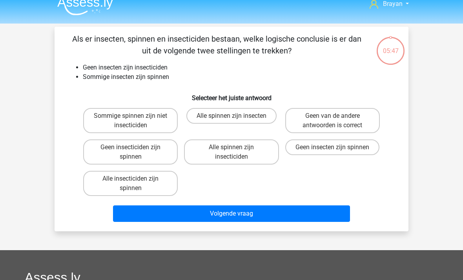
scroll to position [7, 0]
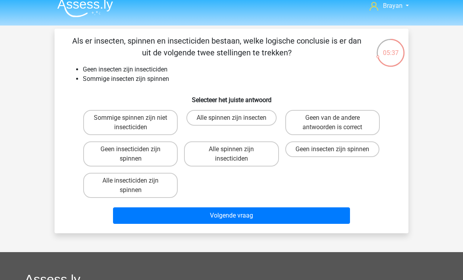
click at [140, 127] on label "Sommige spinnen zijn niet insecticiden" at bounding box center [130, 122] width 95 height 25
click at [136, 123] on input "Sommige spinnen zijn niet insecticiden" at bounding box center [133, 120] width 5 height 5
radio input "true"
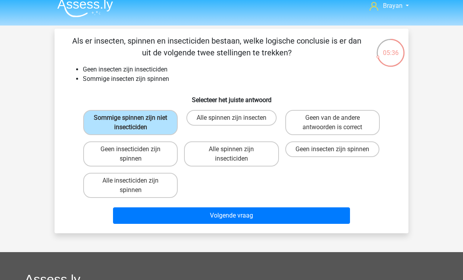
click at [335, 209] on button "Volgende vraag" at bounding box center [232, 215] width 238 height 16
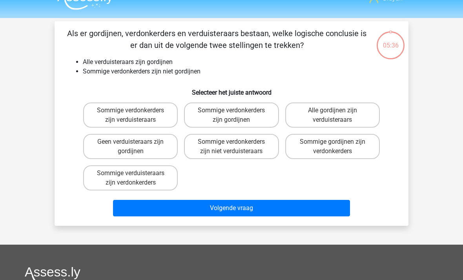
scroll to position [10, 0]
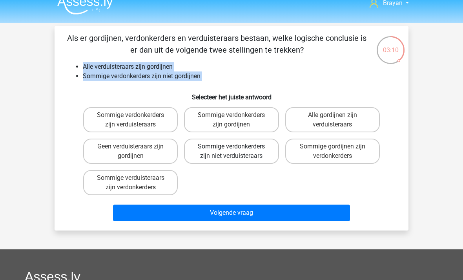
click at [214, 148] on label "Sommige verdonkerders zijn niet verduisteraars" at bounding box center [231, 151] width 95 height 25
click at [232, 148] on input "Sommige verdonkerders zijn niet verduisteraars" at bounding box center [234, 148] width 5 height 5
radio input "true"
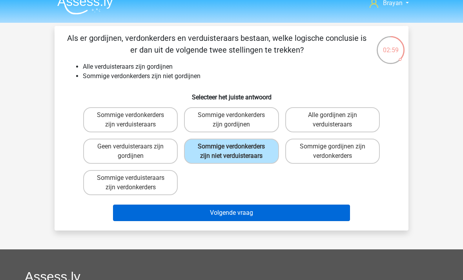
click at [214, 210] on button "Volgende vraag" at bounding box center [232, 213] width 238 height 16
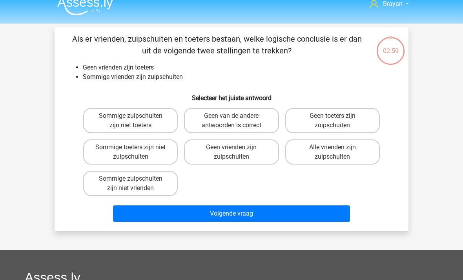
scroll to position [2, 0]
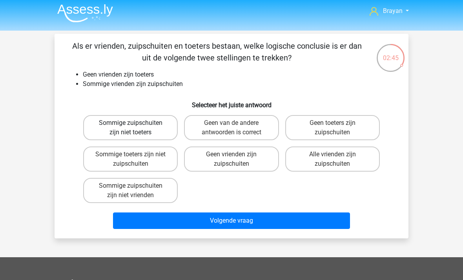
click at [136, 132] on label "Sommige zuipschuiten zijn niet toeters" at bounding box center [130, 127] width 95 height 25
click at [136, 128] on input "Sommige zuipschuiten zijn niet toeters" at bounding box center [133, 125] width 5 height 5
radio input "true"
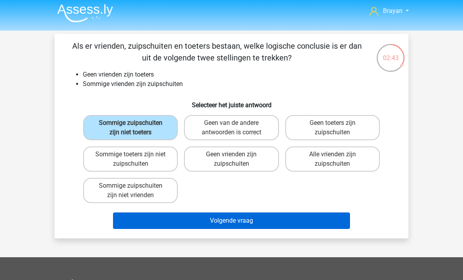
click at [322, 219] on button "Volgende vraag" at bounding box center [232, 220] width 238 height 16
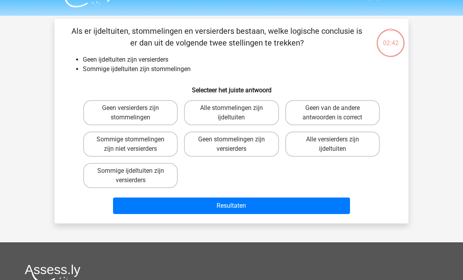
scroll to position [17, 0]
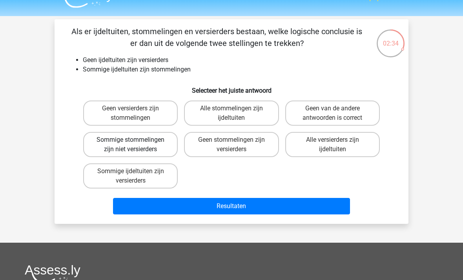
click at [154, 144] on label "Sommige stommelingen zijn niet versierders" at bounding box center [130, 144] width 95 height 25
click at [136, 144] on input "Sommige stommelingen zijn niet versierders" at bounding box center [133, 142] width 5 height 5
radio input "true"
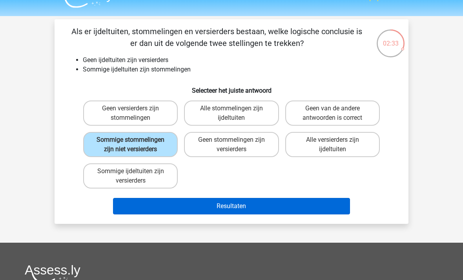
click at [252, 213] on button "Resultaten" at bounding box center [232, 206] width 238 height 16
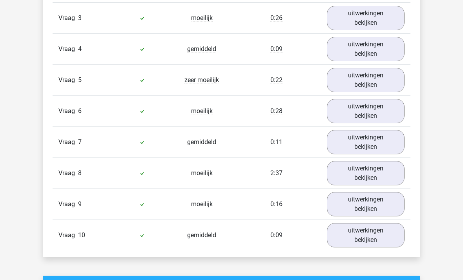
scroll to position [592, 0]
click at [391, 141] on link "uitwerkingen bekijken" at bounding box center [366, 142] width 90 height 28
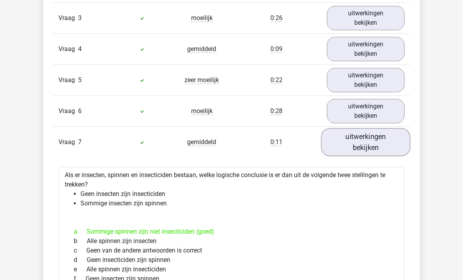
click at [380, 137] on link "uitwerkingen bekijken" at bounding box center [366, 142] width 90 height 28
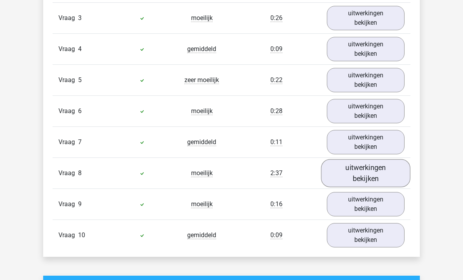
click at [384, 174] on link "uitwerkingen bekijken" at bounding box center [366, 173] width 90 height 28
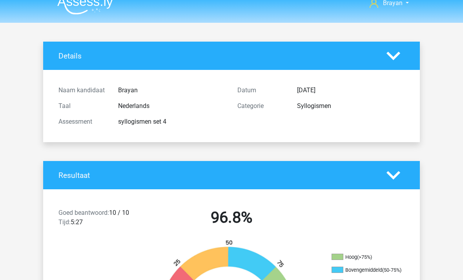
scroll to position [0, 0]
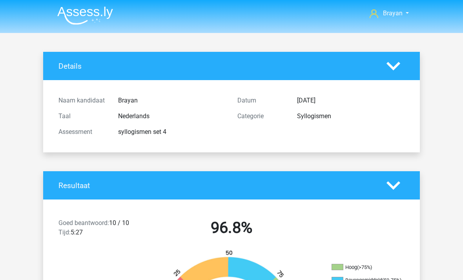
click at [68, 18] on img at bounding box center [85, 15] width 56 height 18
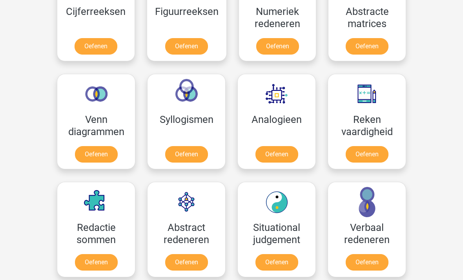
scroll to position [393, 0]
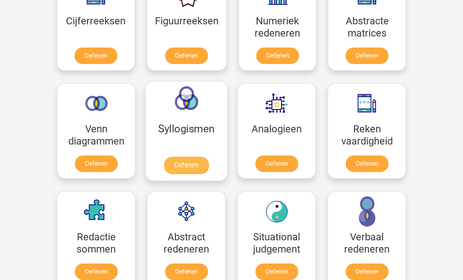
click at [170, 157] on link "Oefenen" at bounding box center [186, 165] width 45 height 17
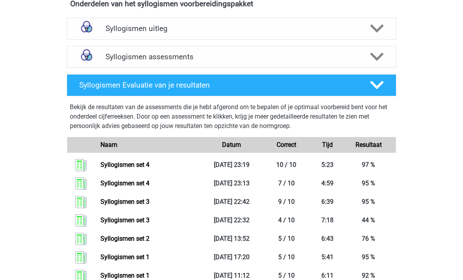
scroll to position [279, 0]
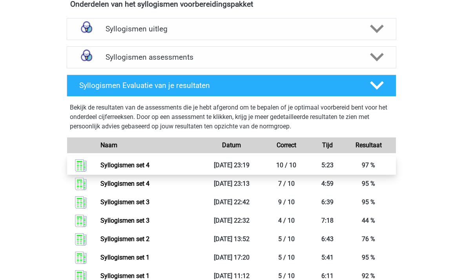
click at [112, 162] on link "Syllogismen set 4" at bounding box center [125, 164] width 49 height 7
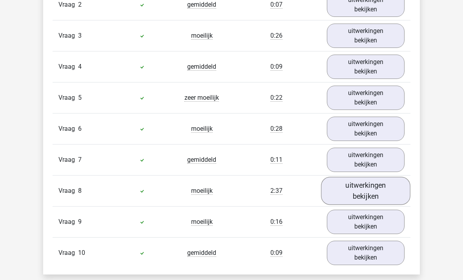
click at [386, 190] on link "uitwerkingen bekijken" at bounding box center [366, 191] width 90 height 28
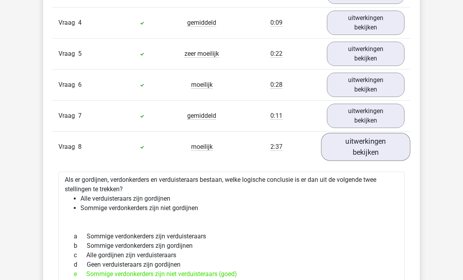
scroll to position [619, 0]
